Goal: Task Accomplishment & Management: Manage account settings

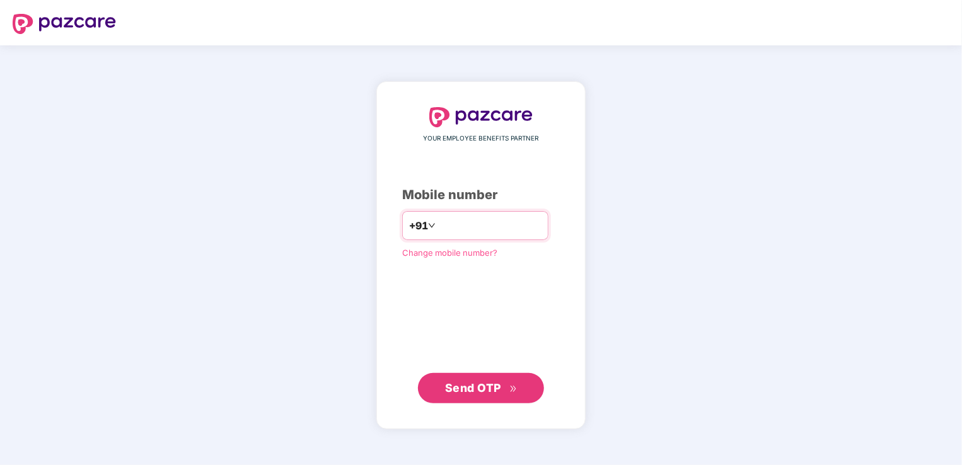
type input "**********"
click at [487, 385] on span "Send OTP" at bounding box center [473, 387] width 56 height 13
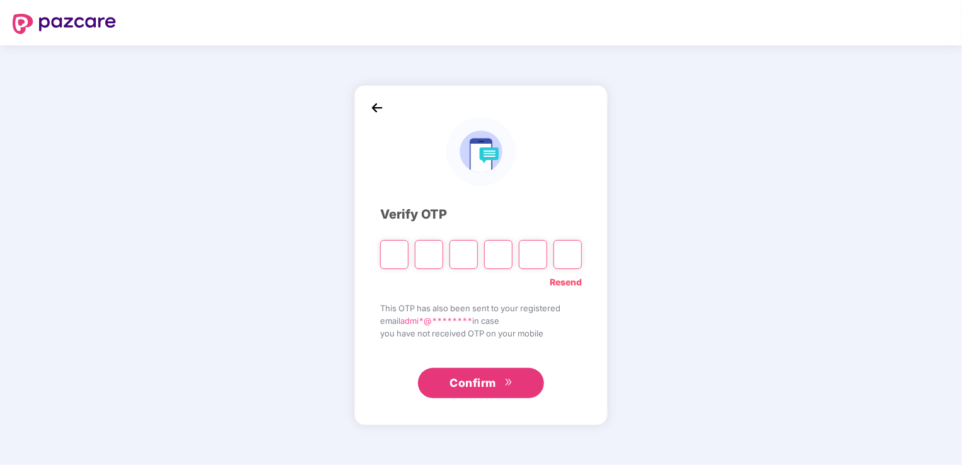
type input "*"
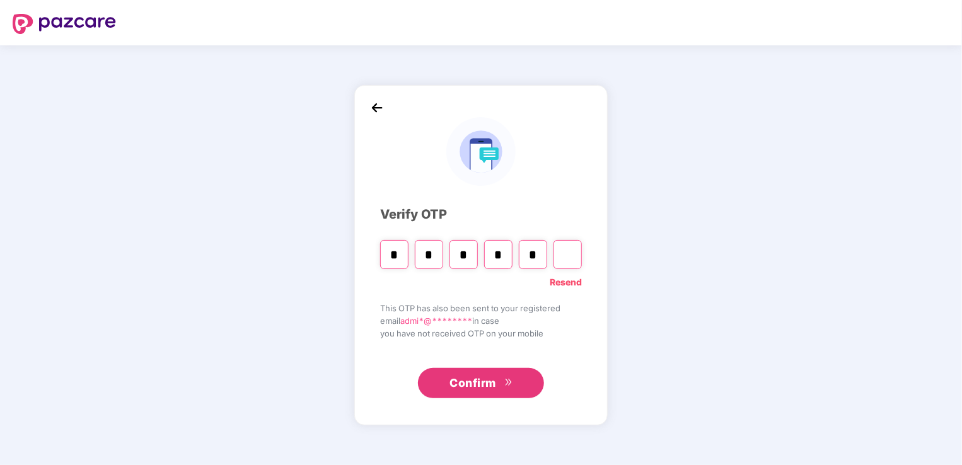
type input "*"
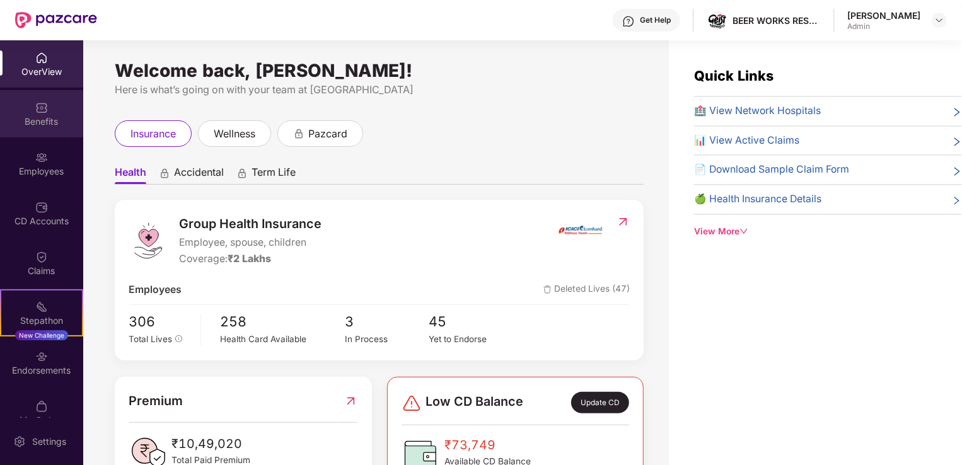
click at [37, 116] on div "Benefits" at bounding box center [41, 121] width 83 height 13
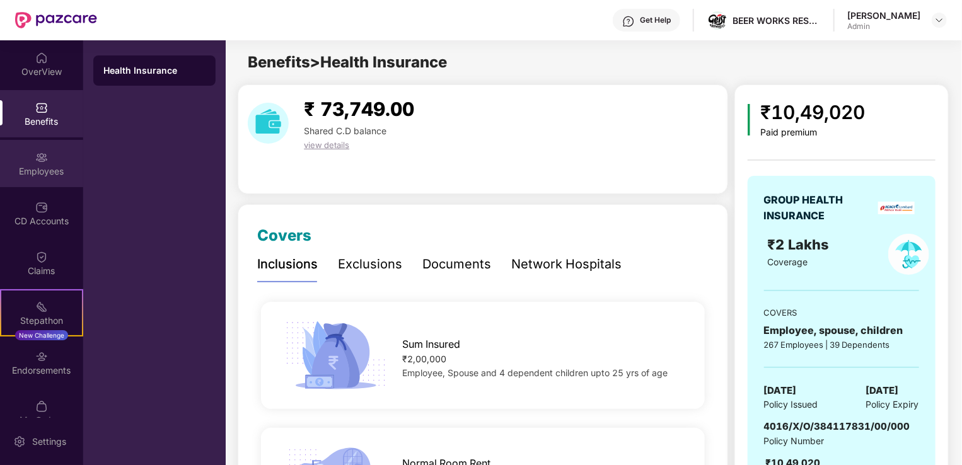
click at [49, 160] on div "Employees" at bounding box center [41, 163] width 83 height 47
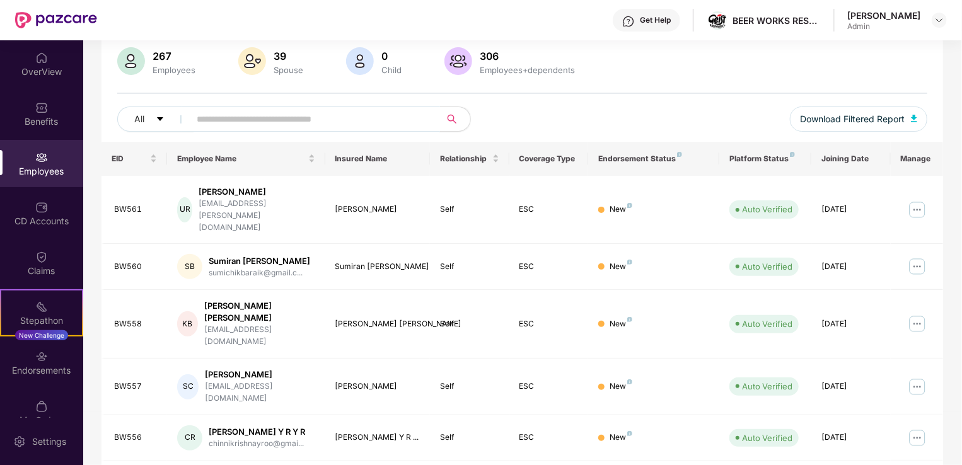
scroll to position [78, 0]
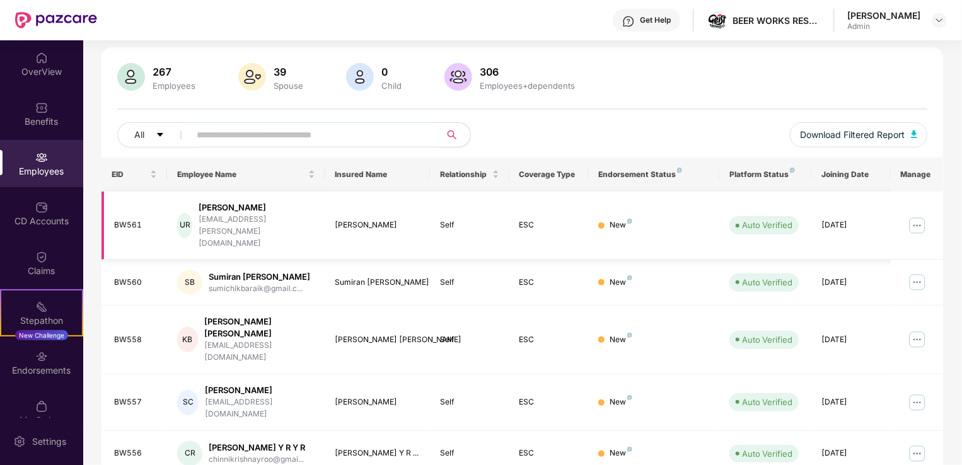
click at [912, 216] on img at bounding box center [917, 226] width 20 height 20
click at [790, 131] on button "Download Filtered Report" at bounding box center [858, 134] width 137 height 25
click at [572, 116] on div "267 Employees 39 Spouse 0 Child 306 Employees+dependents All Download Filtered …" at bounding box center [523, 110] width 842 height 95
click at [50, 272] on div "Claims" at bounding box center [41, 271] width 83 height 13
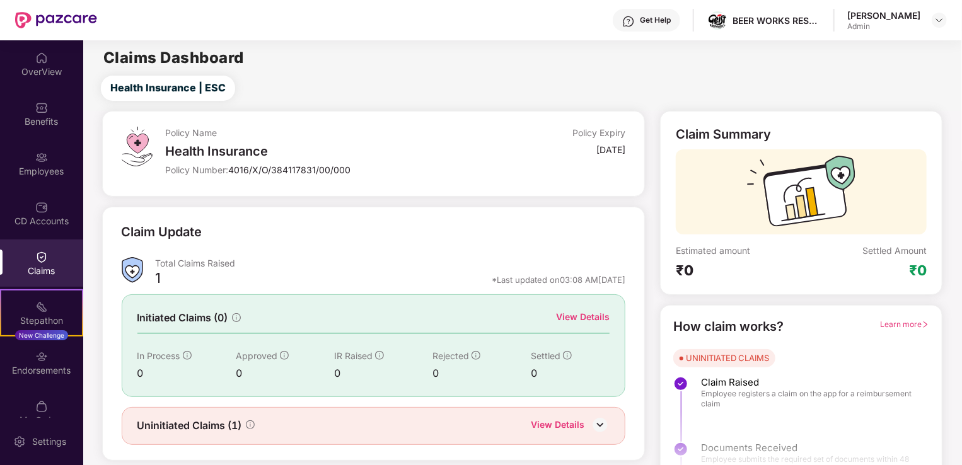
scroll to position [28, 0]
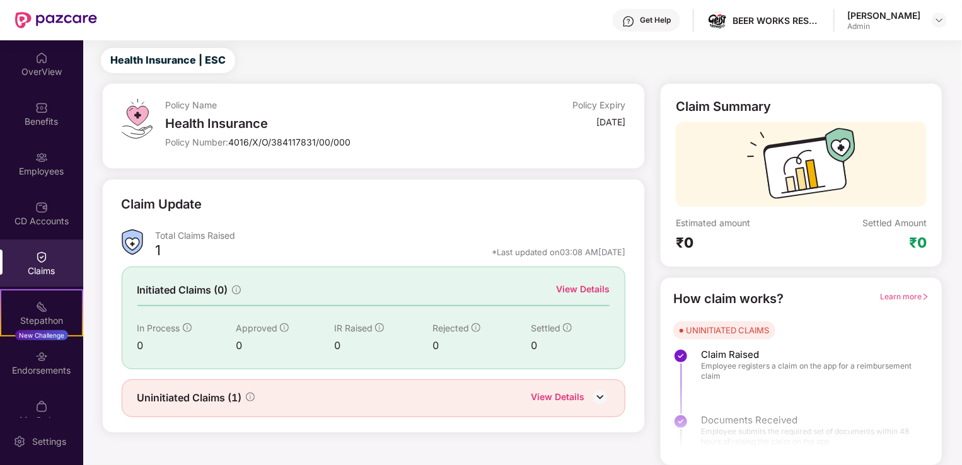
click at [587, 388] on div "Uninitiated Claims (1) View Details" at bounding box center [374, 399] width 504 height 38
click at [588, 395] on div "View Details" at bounding box center [570, 398] width 79 height 16
click at [594, 396] on img at bounding box center [600, 397] width 19 height 19
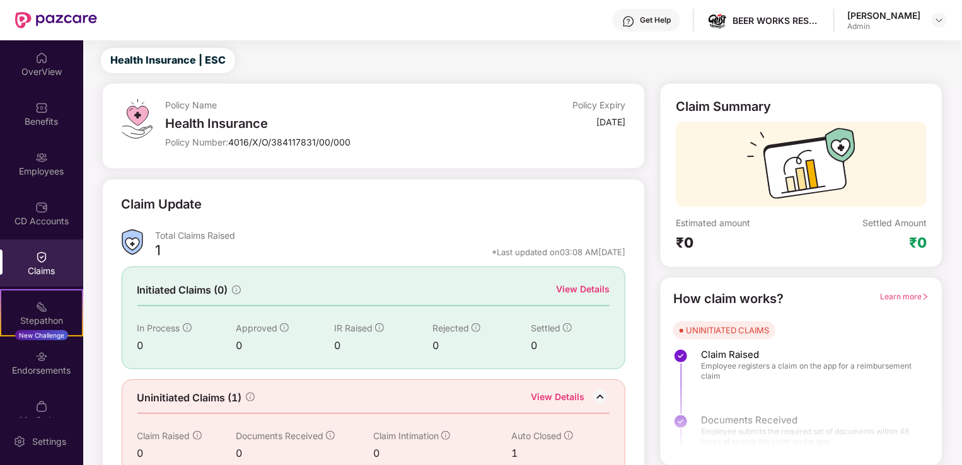
scroll to position [48, 0]
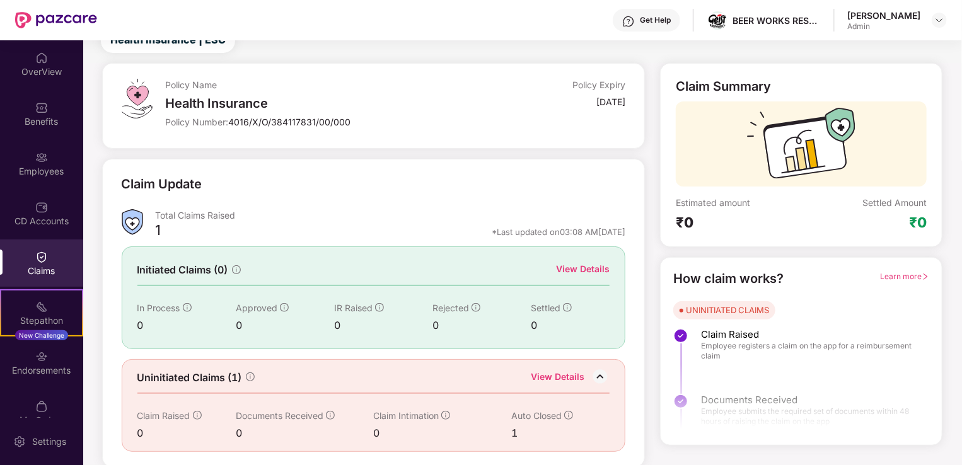
click at [592, 266] on div "View Details" at bounding box center [583, 269] width 54 height 14
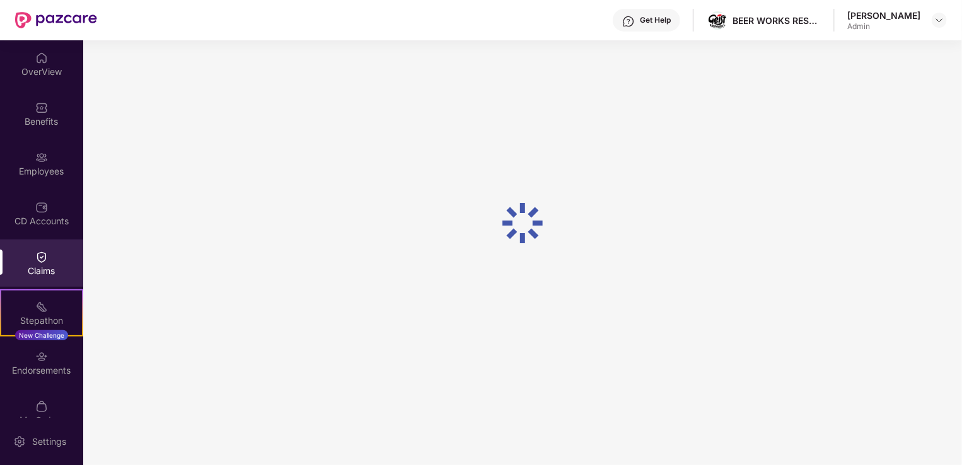
scroll to position [40, 0]
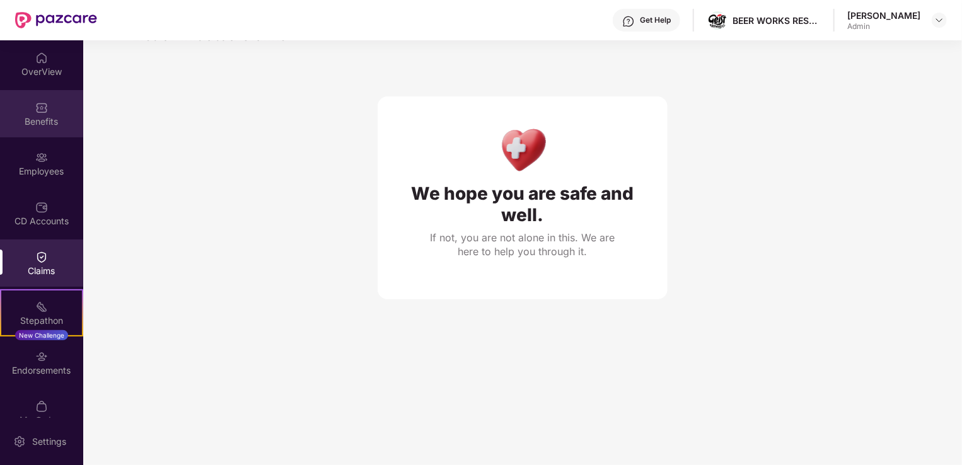
click at [37, 102] on img at bounding box center [41, 108] width 13 height 13
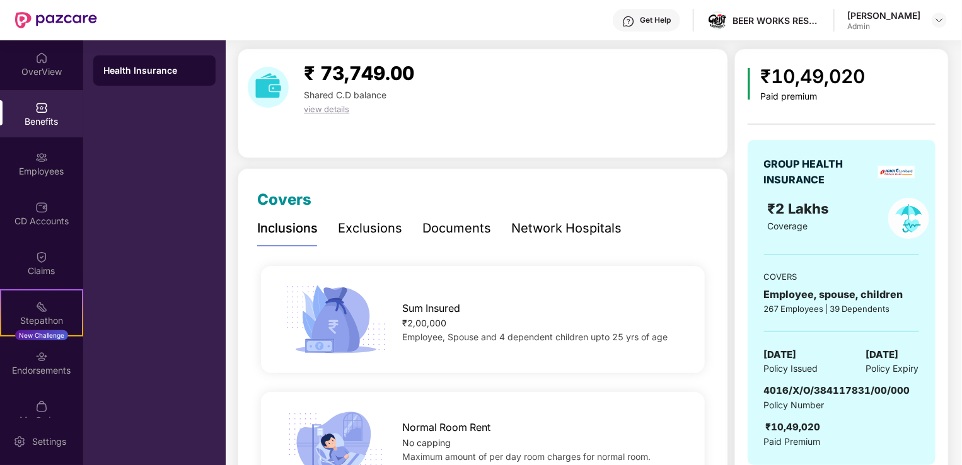
scroll to position [37, 0]
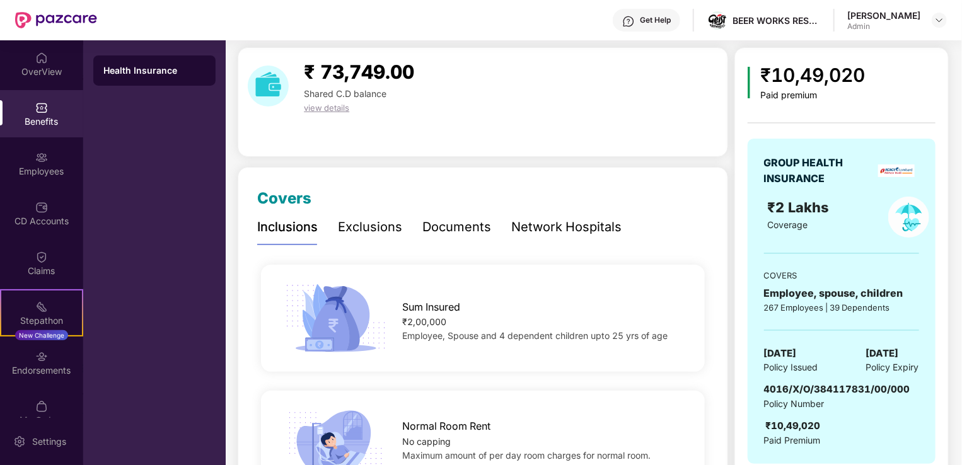
click at [392, 219] on div "Exclusions" at bounding box center [370, 228] width 64 height 20
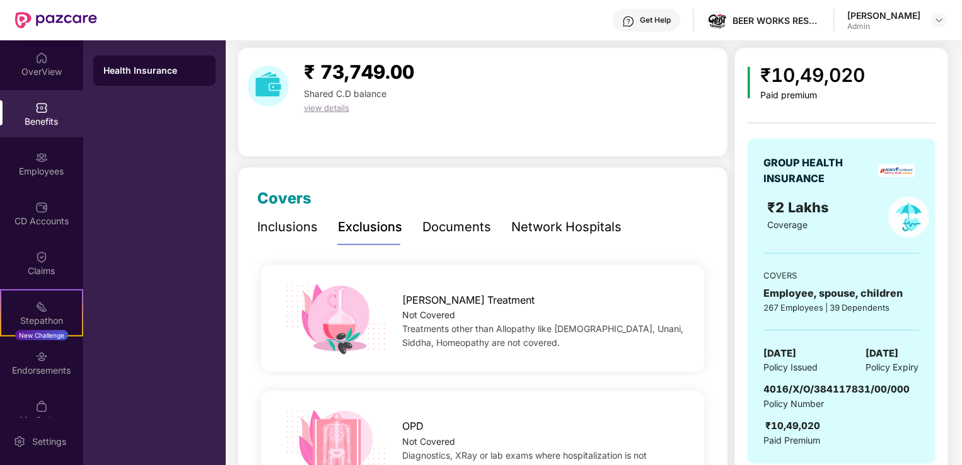
click at [446, 229] on div "Documents" at bounding box center [456, 228] width 69 height 20
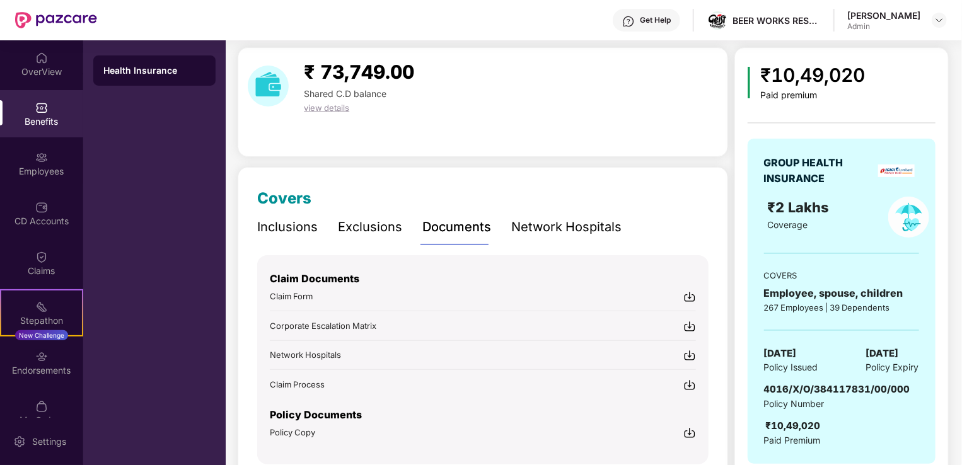
click at [383, 225] on div "Exclusions" at bounding box center [370, 228] width 64 height 20
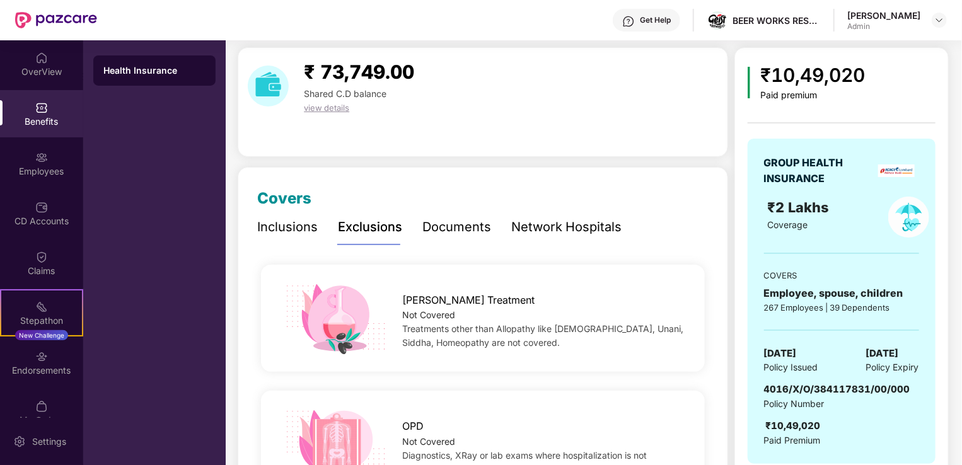
click at [466, 227] on div "Documents" at bounding box center [456, 228] width 69 height 20
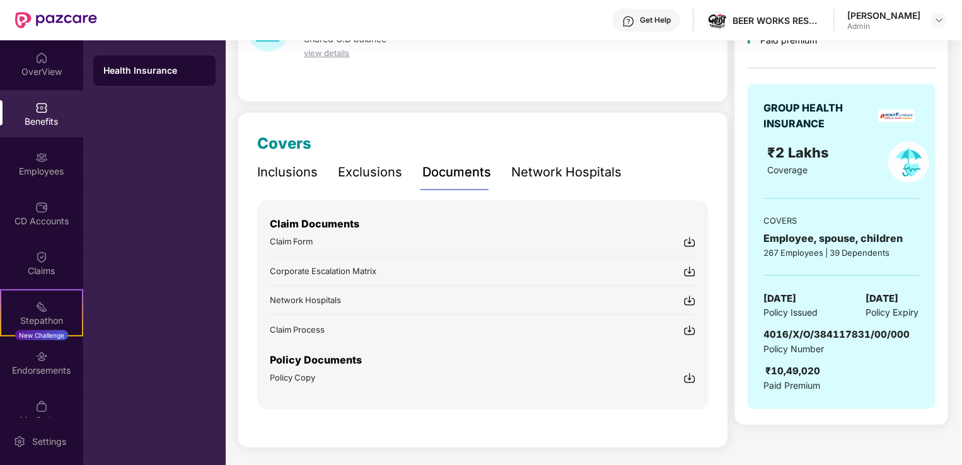
scroll to position [0, 0]
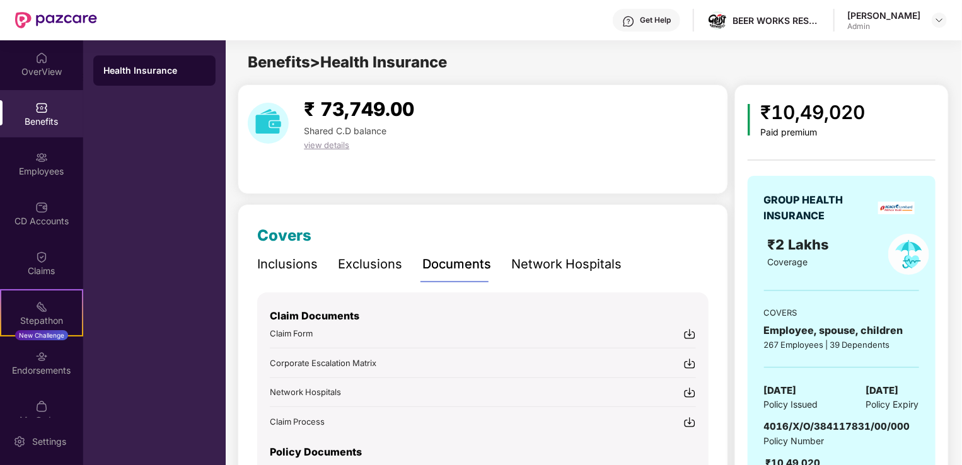
click at [335, 144] on span "view details" at bounding box center [326, 145] width 45 height 10
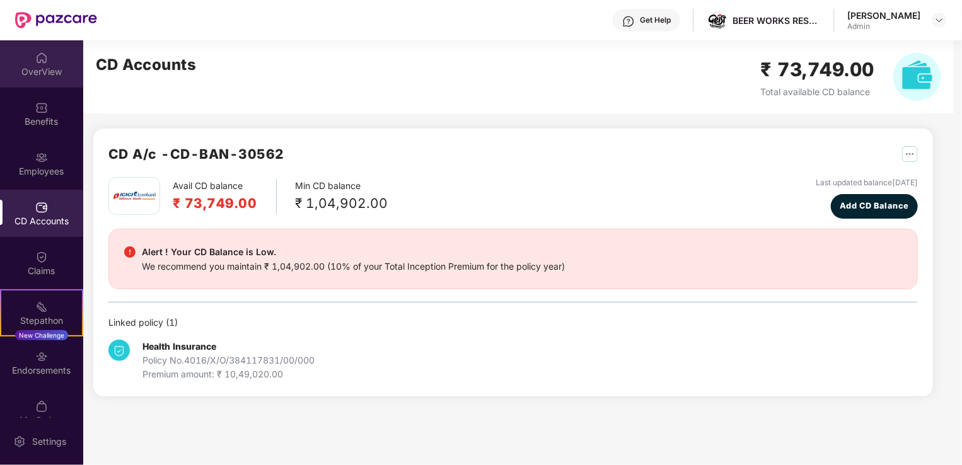
click at [48, 62] on div "OverView" at bounding box center [41, 63] width 83 height 47
